Goal: Register for event/course

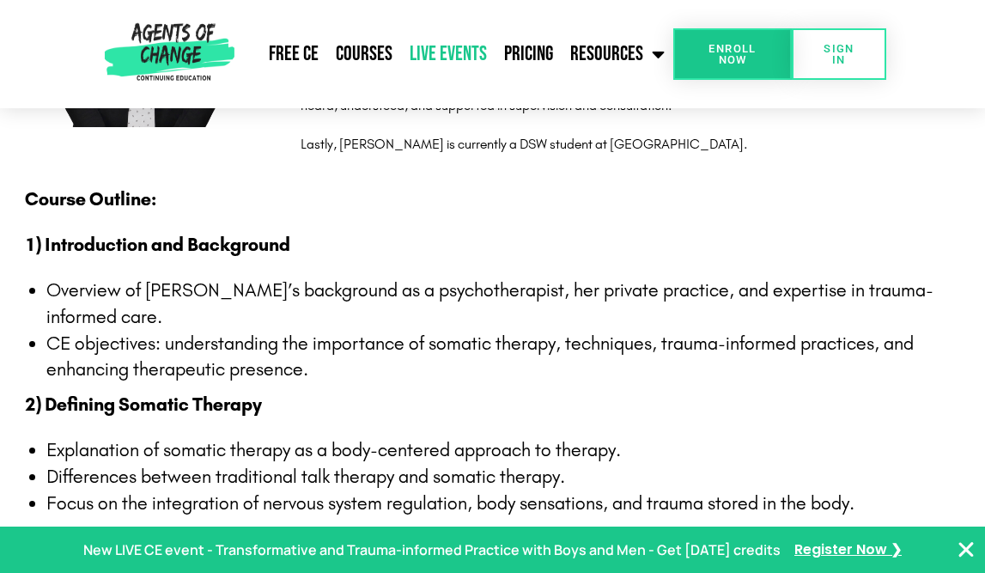
click at [454, 55] on link "Live Events" at bounding box center [448, 54] width 95 height 43
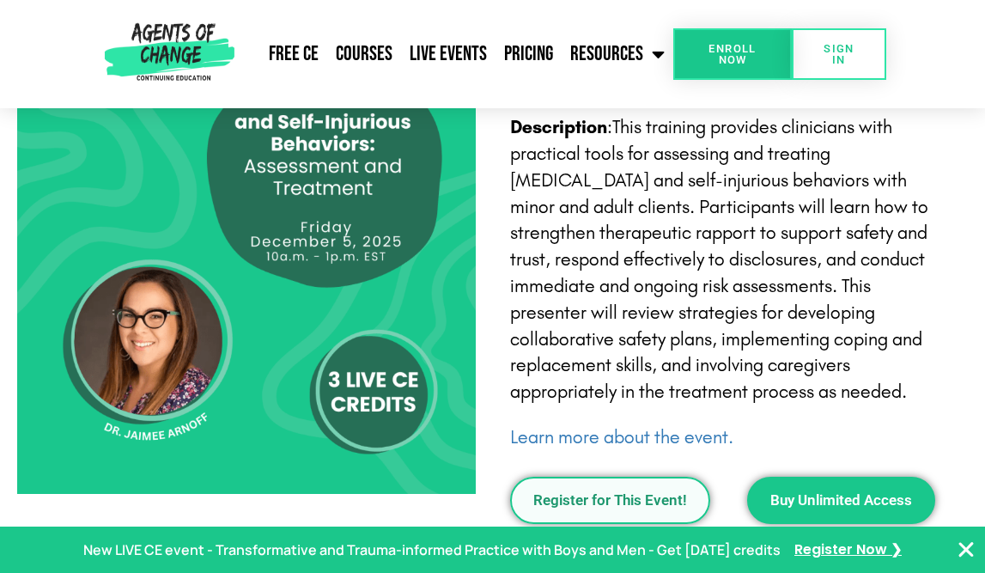
scroll to position [2684, 0]
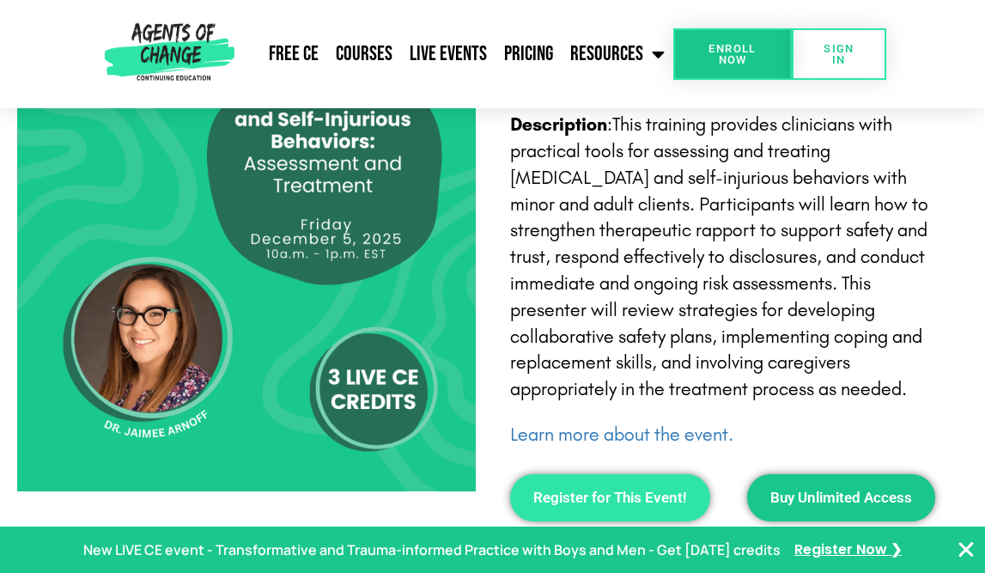
click at [634, 487] on link "Register for This Event!" at bounding box center [610, 497] width 200 height 47
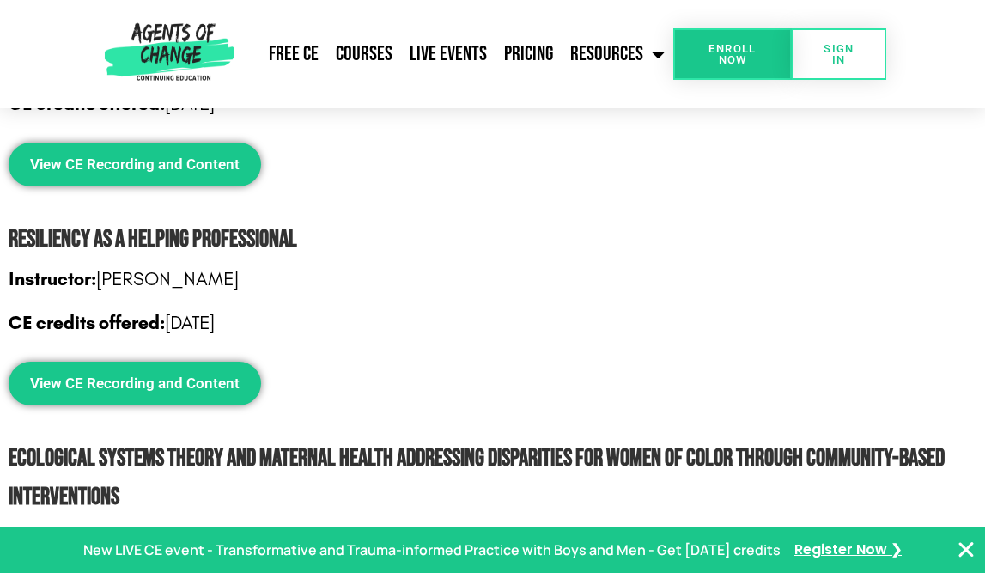
scroll to position [5058, 0]
